Goal: Task Accomplishment & Management: Use online tool/utility

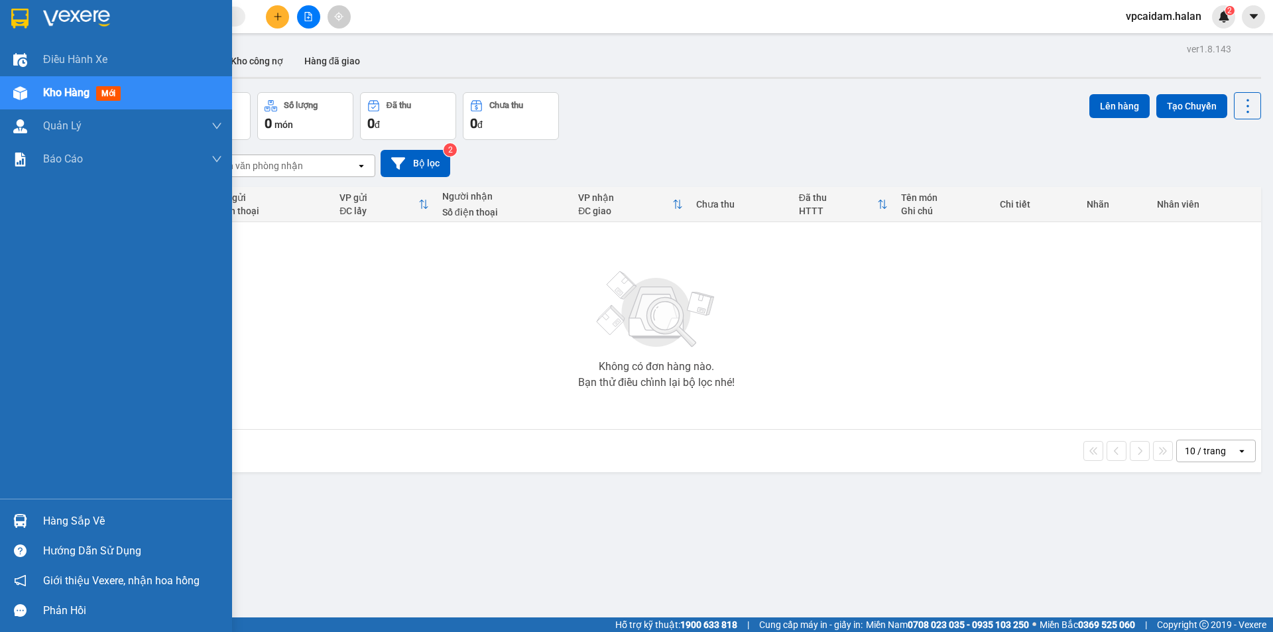
click at [63, 529] on div "Hàng sắp về" at bounding box center [132, 521] width 179 height 20
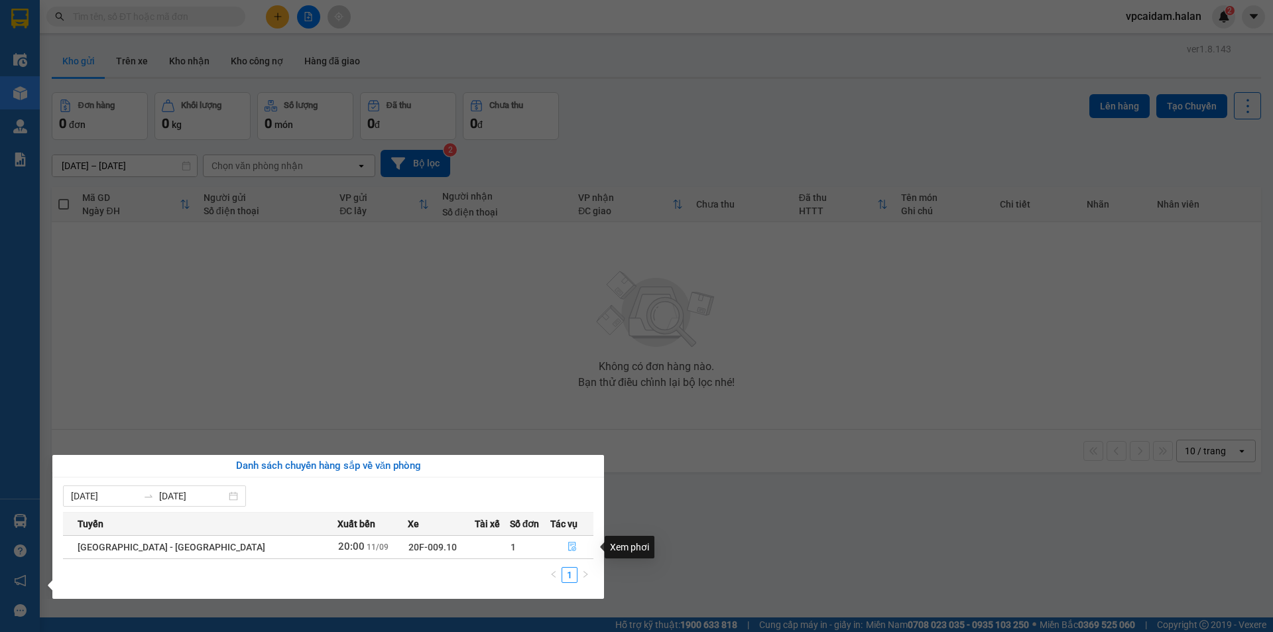
click at [568, 547] on icon "file-done" at bounding box center [572, 546] width 9 height 9
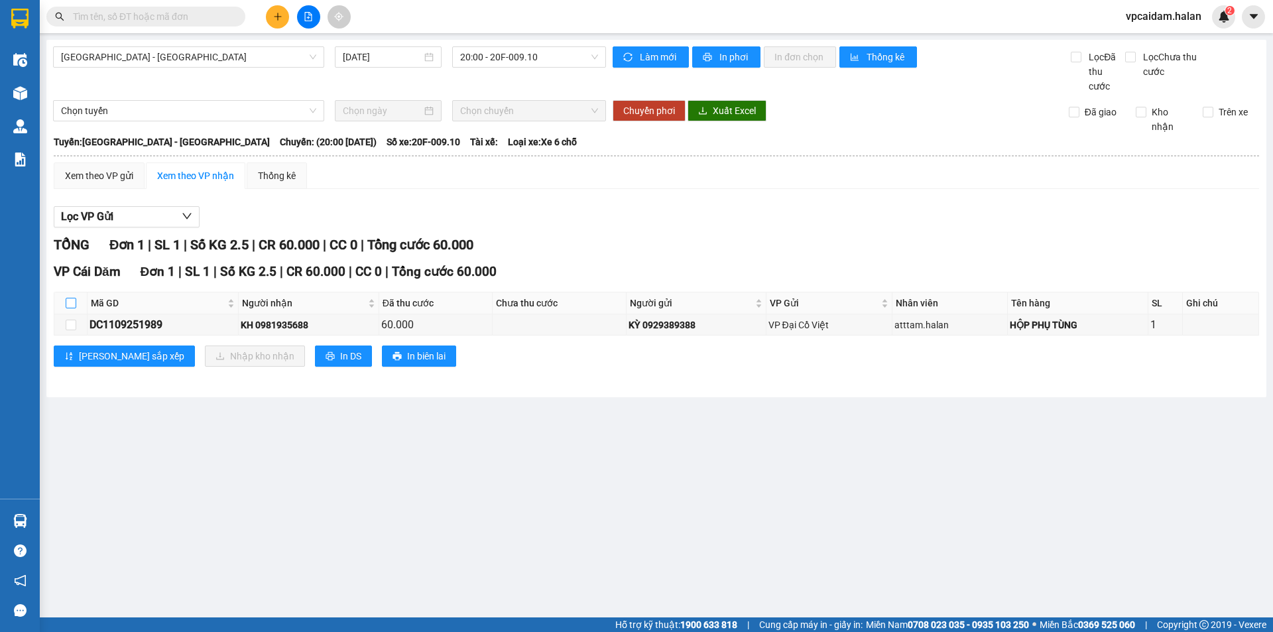
click at [73, 302] on input "checkbox" at bounding box center [71, 303] width 11 height 11
checkbox input "true"
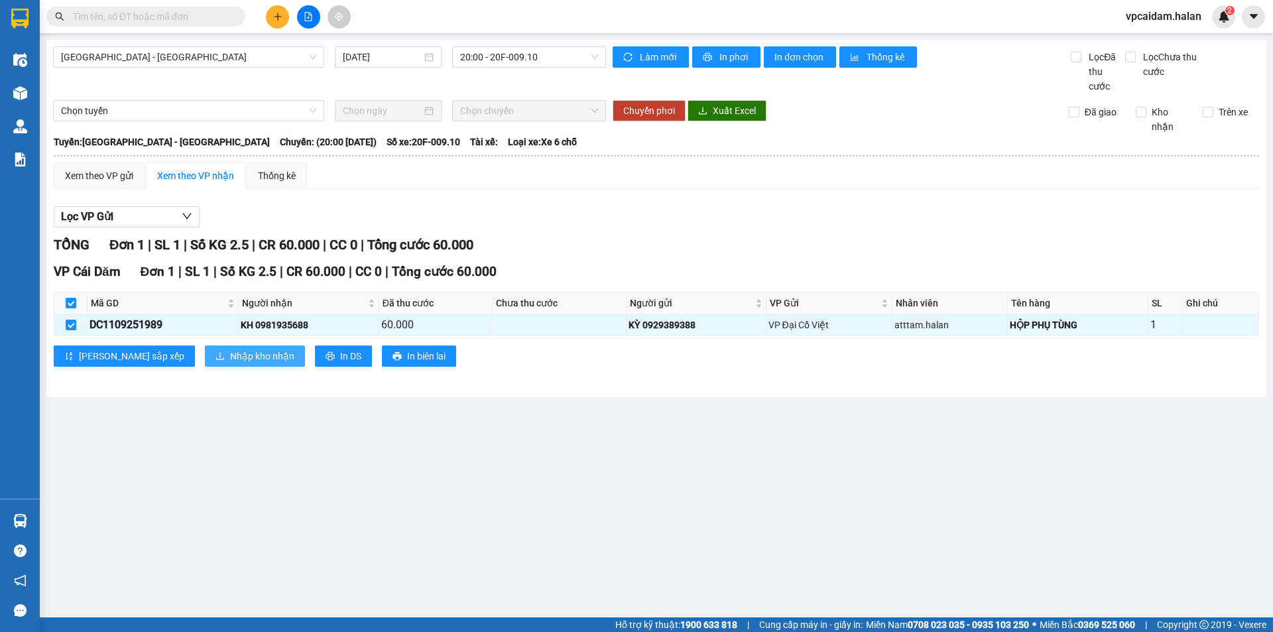
click at [230, 357] on span "Nhập kho nhận" at bounding box center [262, 356] width 64 height 15
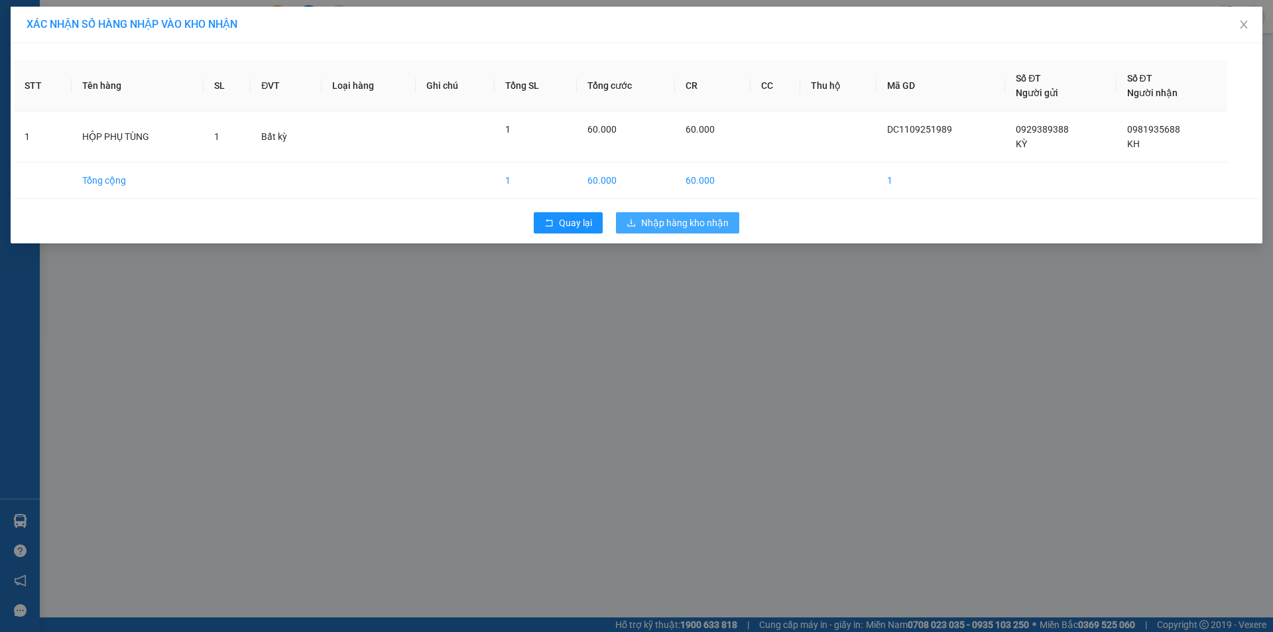
drag, startPoint x: 708, startPoint y: 221, endPoint x: 655, endPoint y: 343, distance: 132.8
click at [657, 343] on div "XÁC NHẬN SỐ HÀNG NHẬP VÀO KHO NHẬN STT Tên hàng SL ĐVT Loại hàng Ghi chú Tổng S…" at bounding box center [636, 316] width 1273 height 632
click at [692, 221] on span "Nhập hàng kho nhận" at bounding box center [685, 223] width 88 height 15
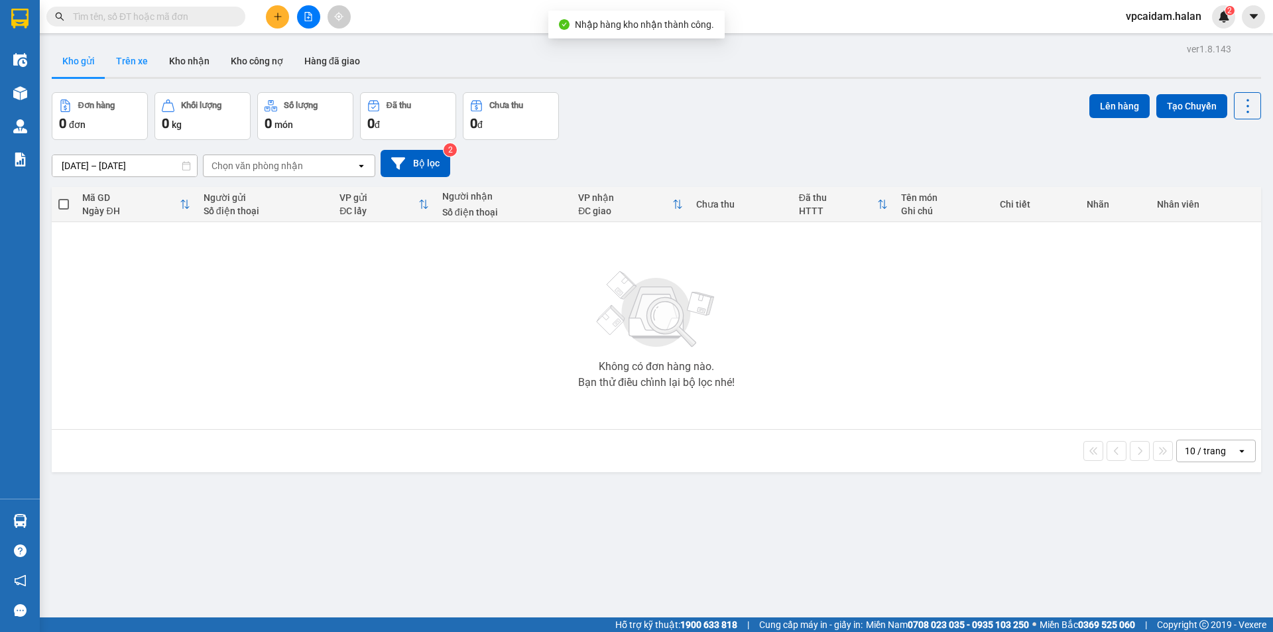
click at [133, 53] on button "Trên xe" at bounding box center [131, 61] width 53 height 32
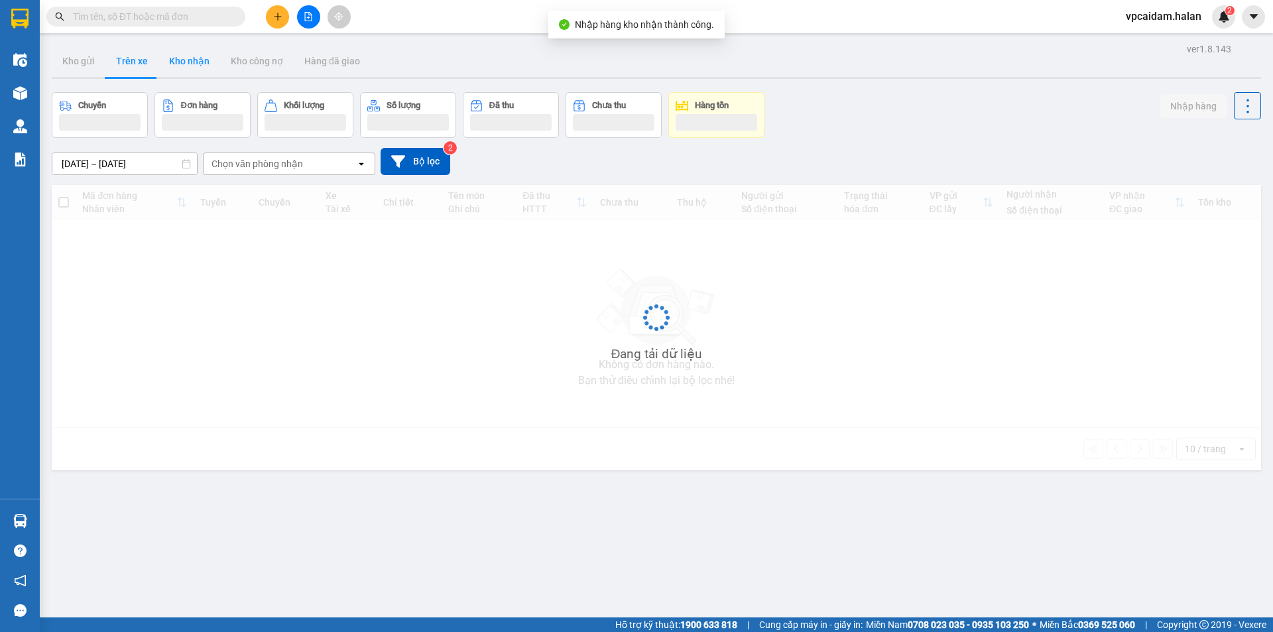
click at [184, 65] on button "Kho nhận" at bounding box center [190, 61] width 62 height 32
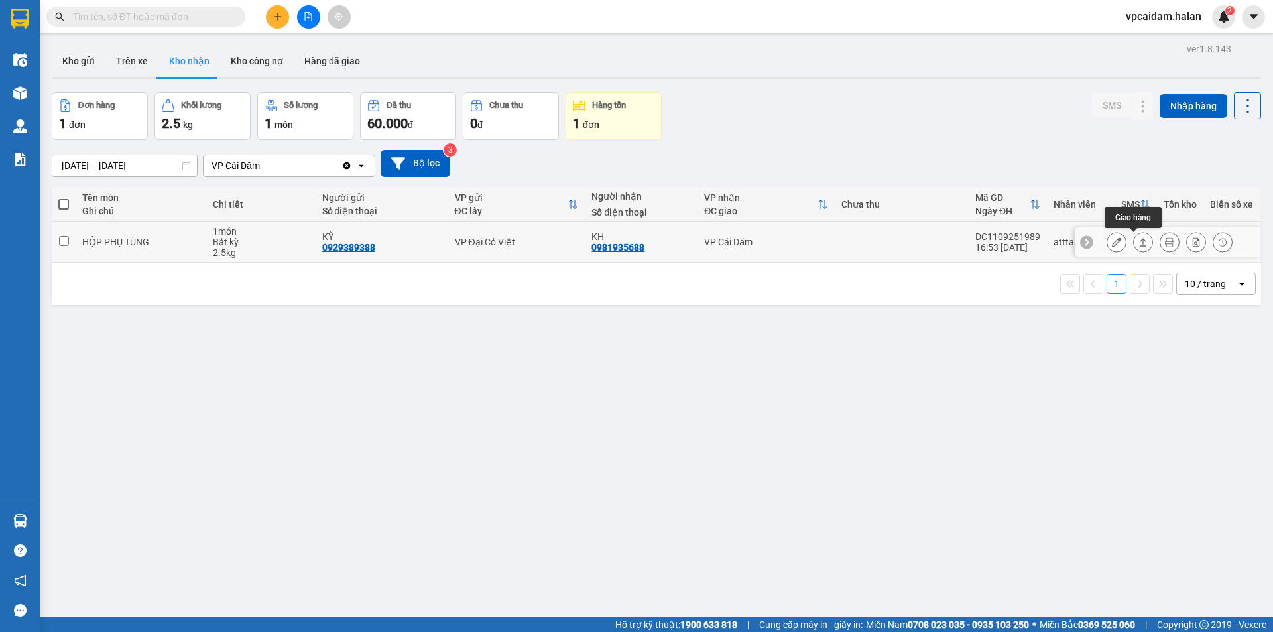
click at [1134, 247] on button at bounding box center [1143, 242] width 19 height 23
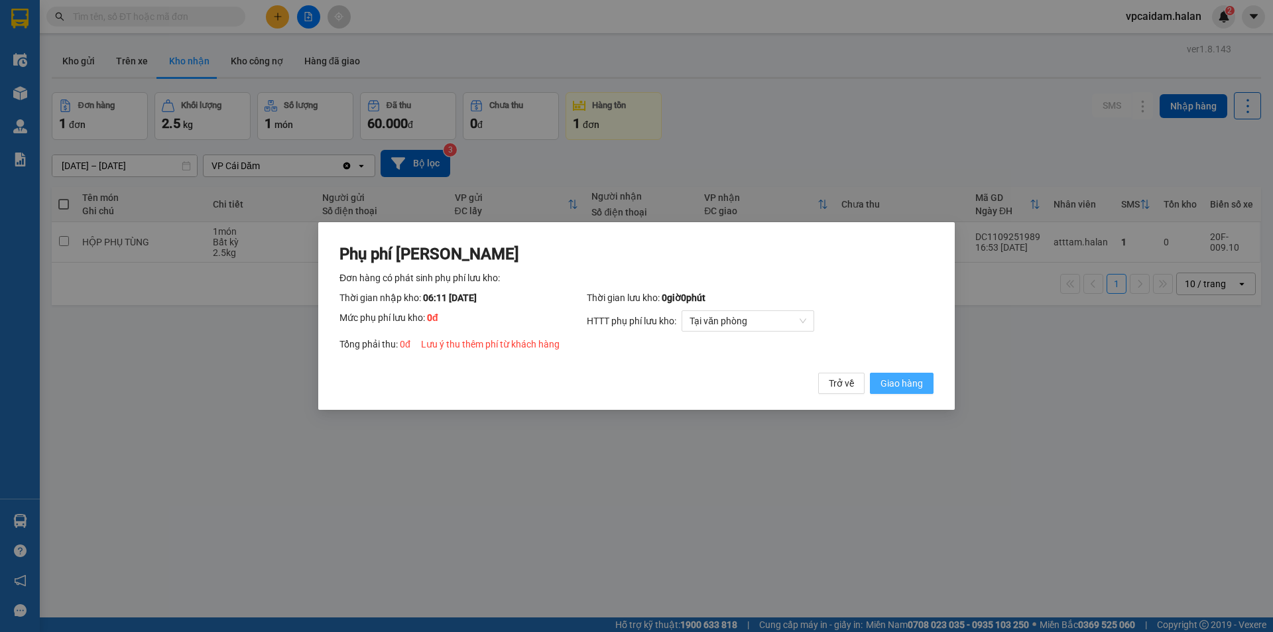
click at [891, 385] on span "Giao hàng" at bounding box center [902, 383] width 42 height 15
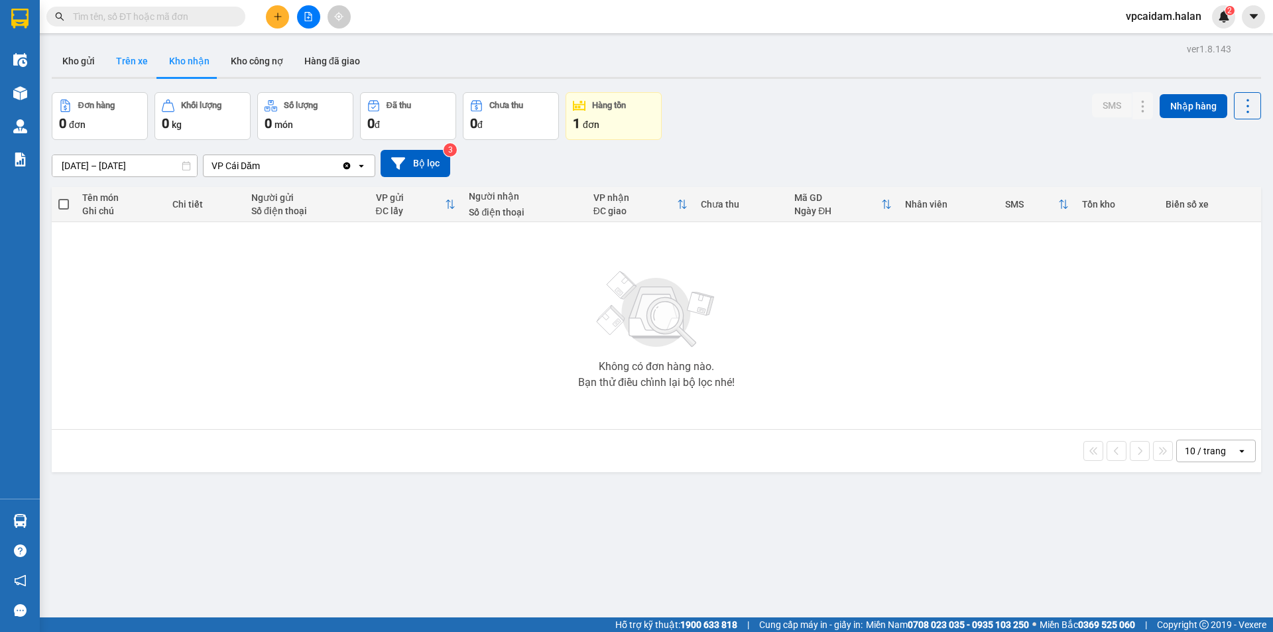
click at [118, 60] on button "Trên xe" at bounding box center [131, 61] width 53 height 32
type input "[DATE] – [DATE]"
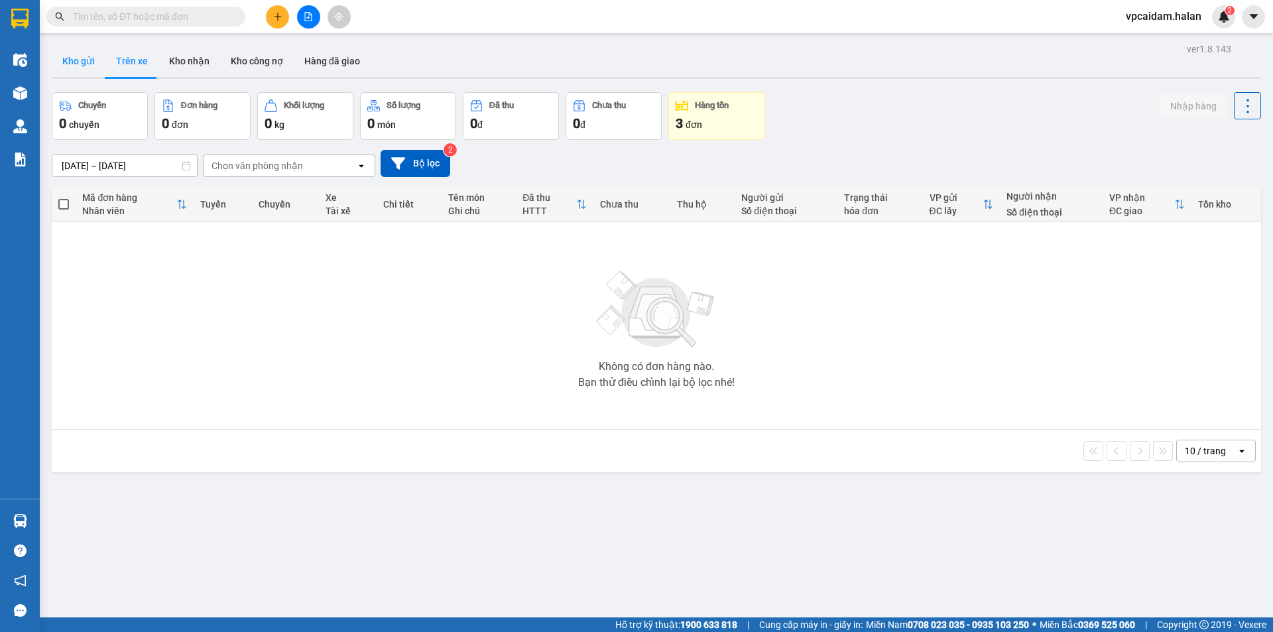
click at [72, 62] on button "Kho gửi" at bounding box center [79, 61] width 54 height 32
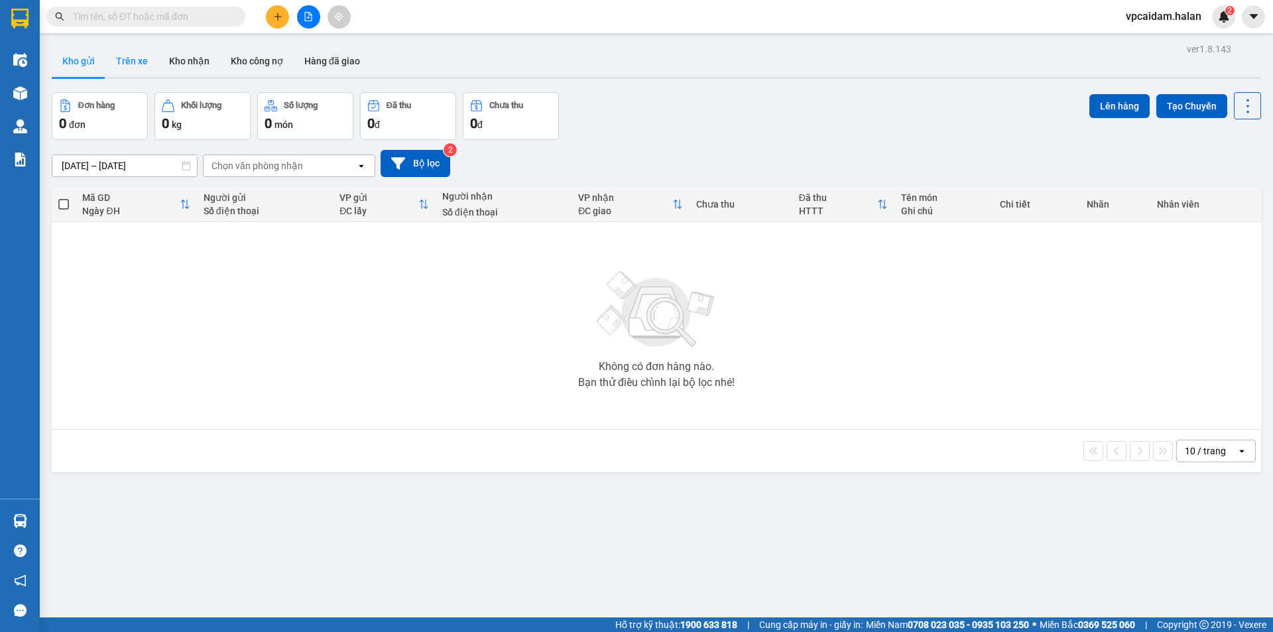
click at [124, 55] on button "Trên xe" at bounding box center [131, 61] width 53 height 32
